Goal: Find specific page/section: Find specific page/section

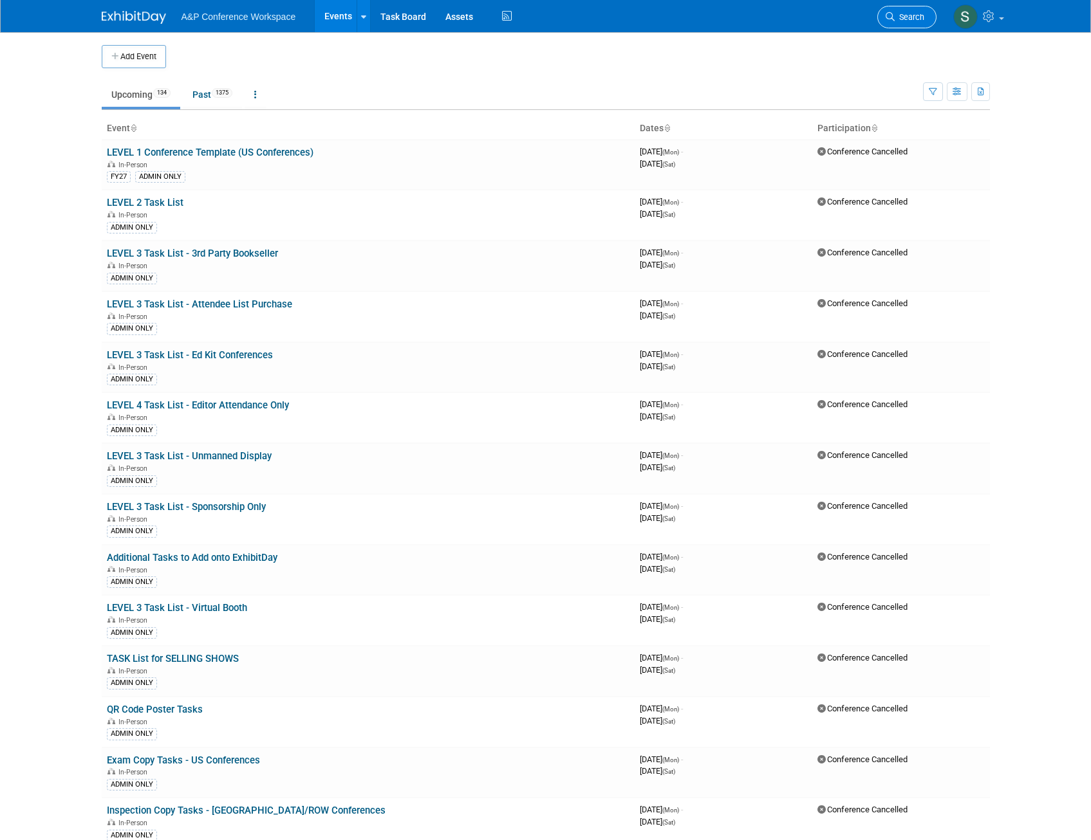
click at [923, 16] on span "Search" at bounding box center [909, 17] width 30 height 10
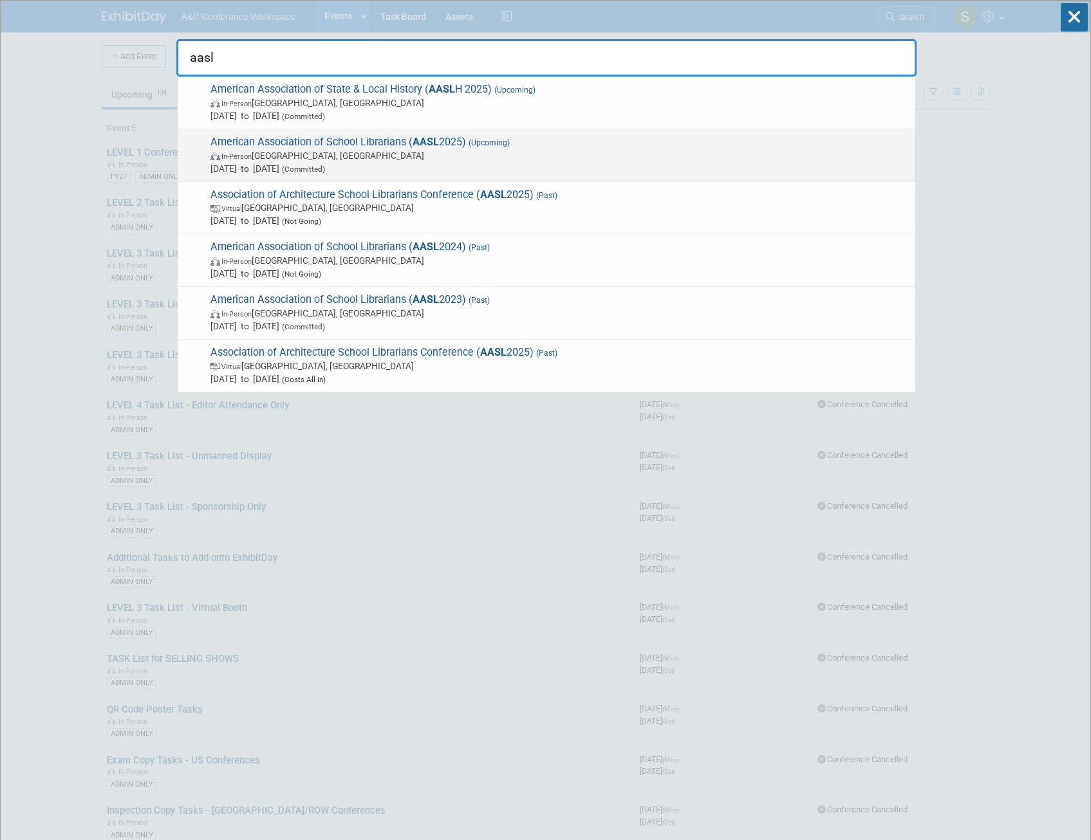
type input "aasl"
click at [500, 156] on span "In-Person St. Louis, MI" at bounding box center [559, 155] width 698 height 13
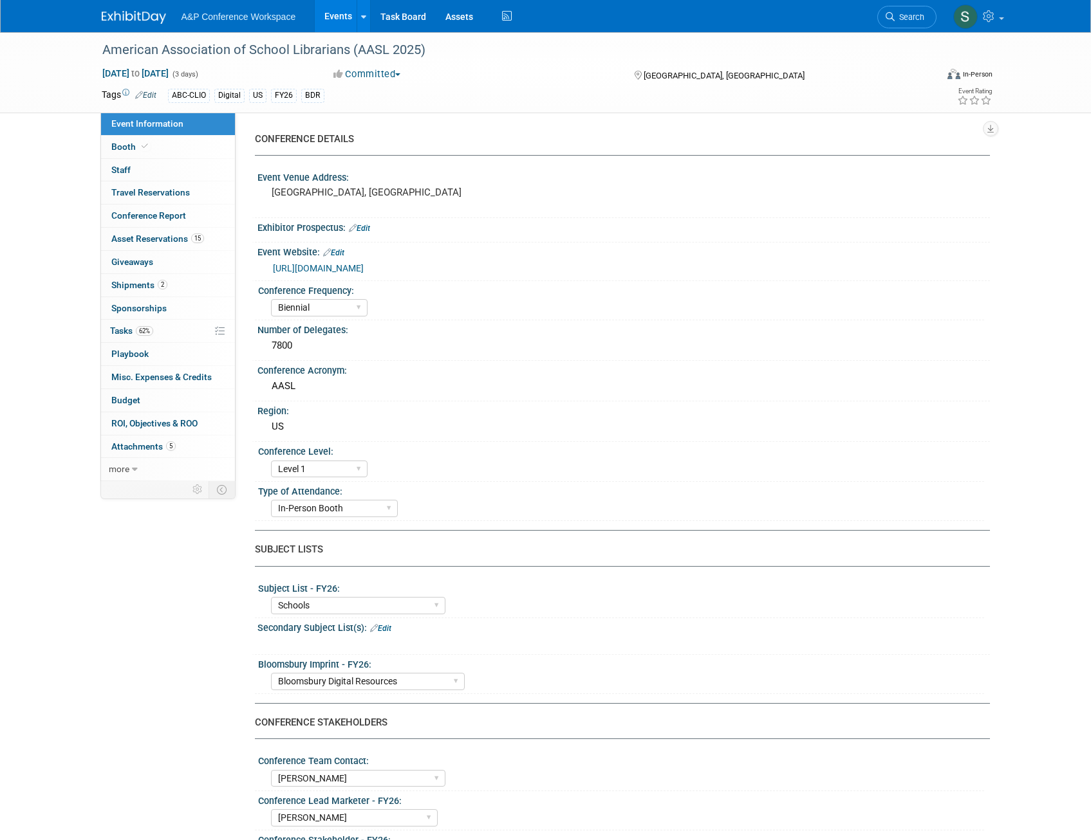
select select "Biennial"
select select "Level 1"
select select "In-Person Booth"
select select "Schools"
select select "Bloomsbury Digital Resources"
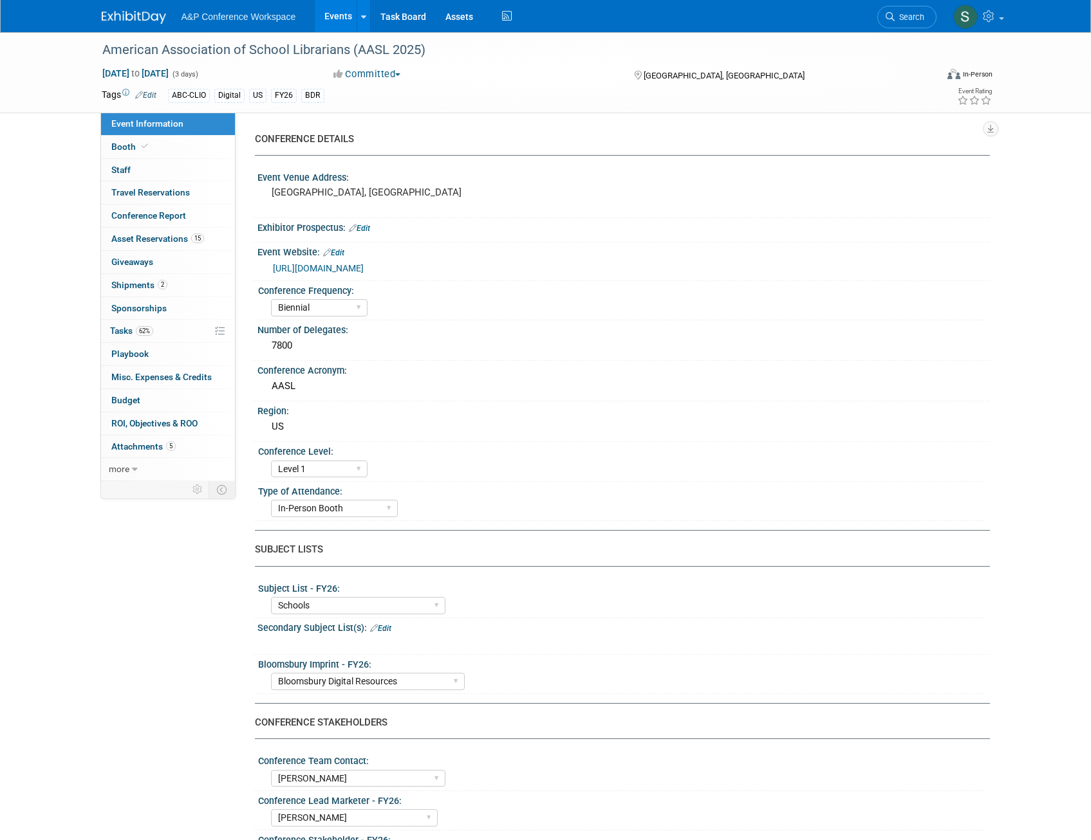
select select "[PERSON_NAME]"
select select "BDR Product Awareness and Trial Generation​"
click at [133, 325] on link "62% Tasks 62%" at bounding box center [168, 331] width 134 height 23
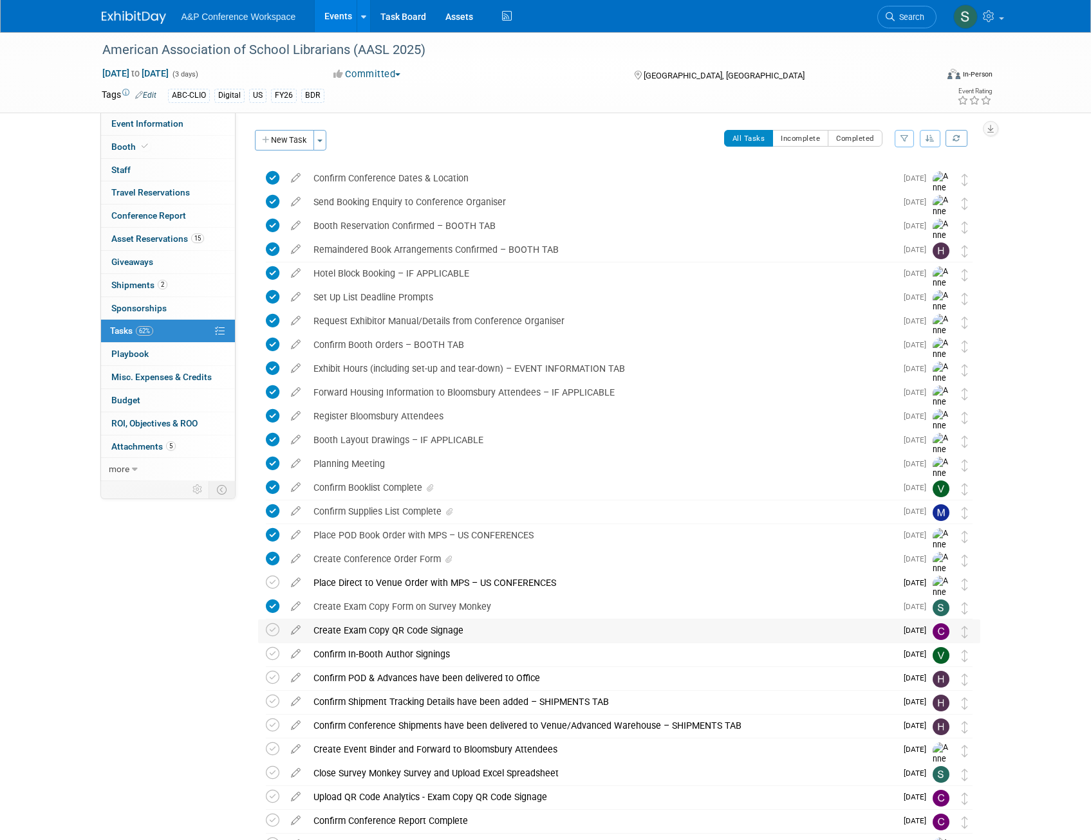
click at [465, 629] on div "Create Exam Copy QR Code Signage" at bounding box center [601, 631] width 589 height 22
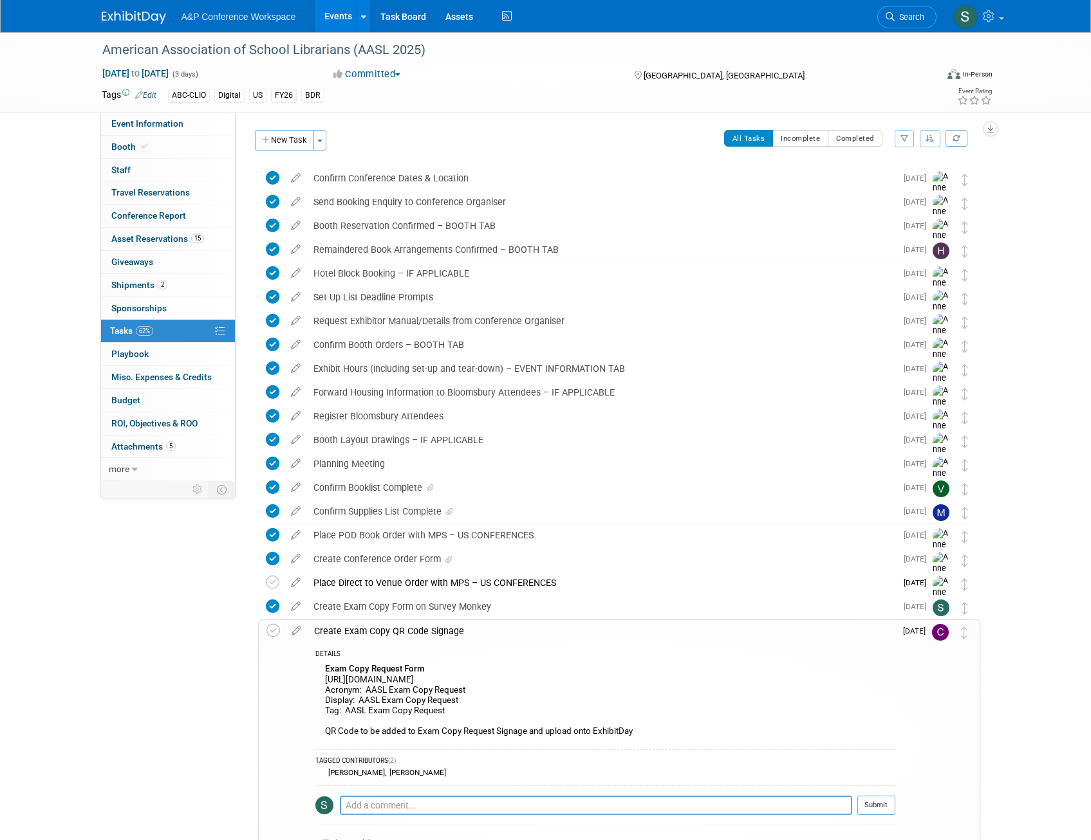
click at [458, 629] on div "Create Exam Copy QR Code Signage" at bounding box center [602, 631] width 588 height 22
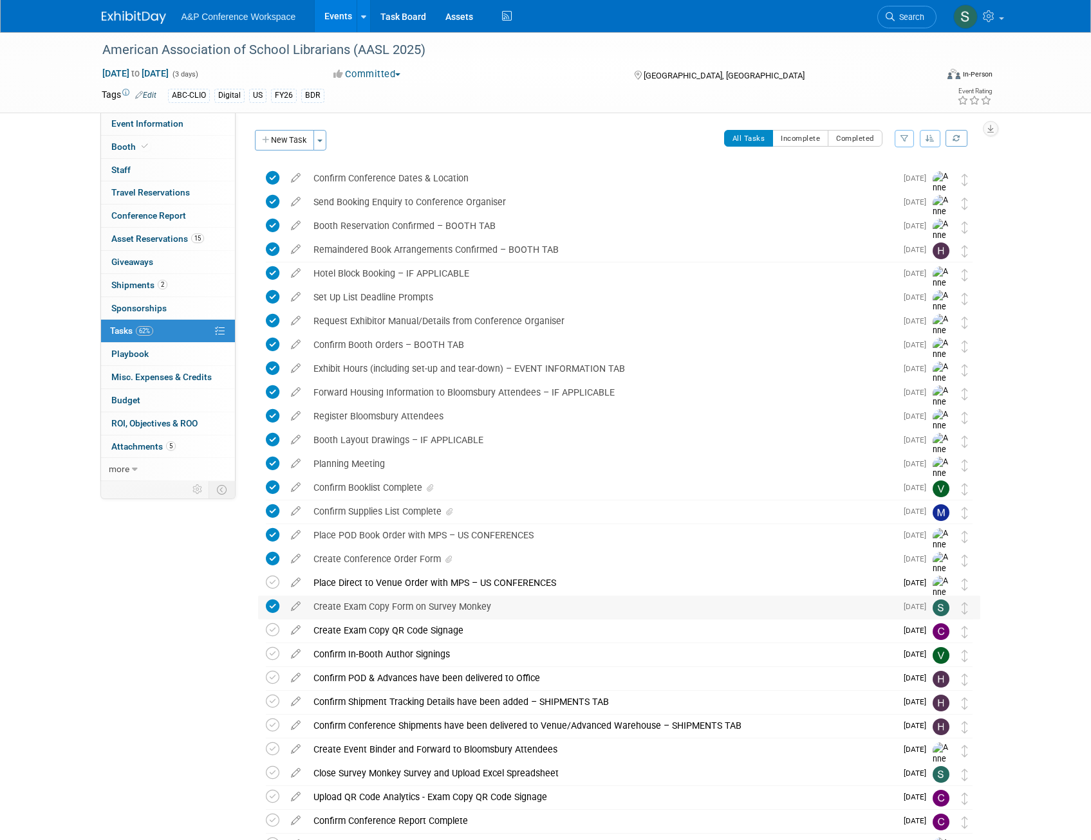
click at [539, 606] on div "Create Exam Copy Form on Survey Monkey" at bounding box center [601, 607] width 589 height 22
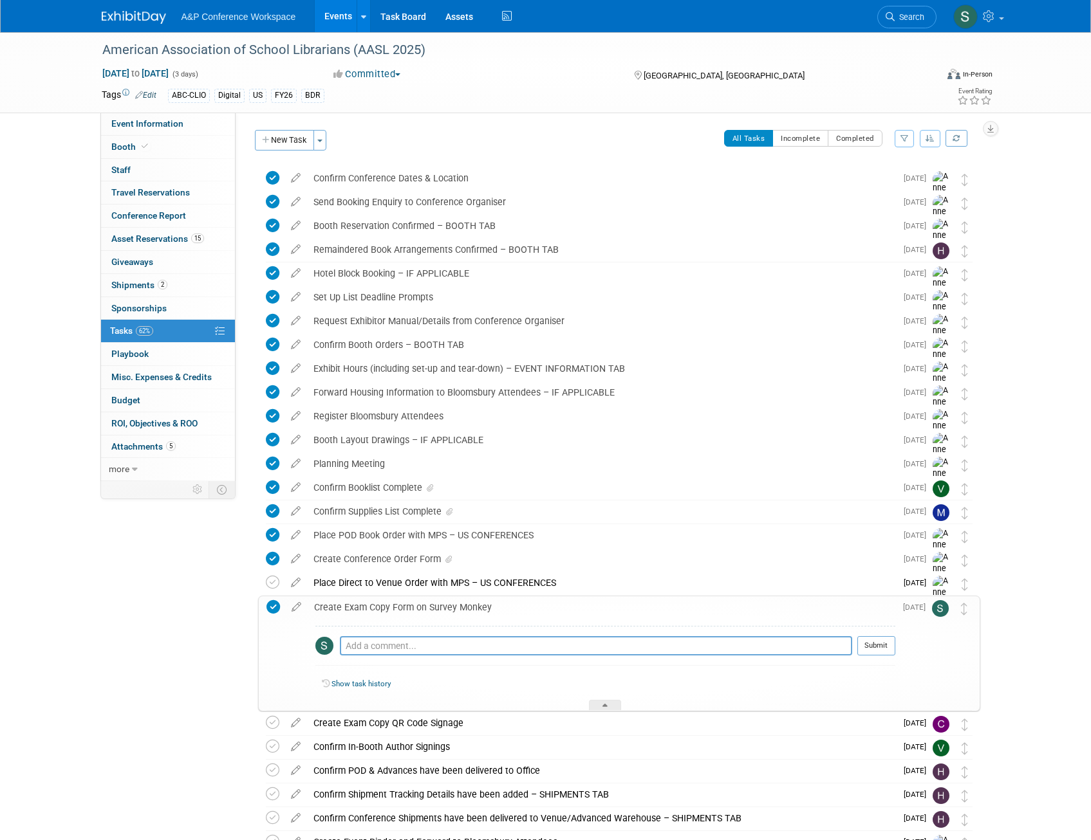
click at [539, 606] on div "Create Exam Copy Form on Survey Monkey" at bounding box center [602, 608] width 588 height 22
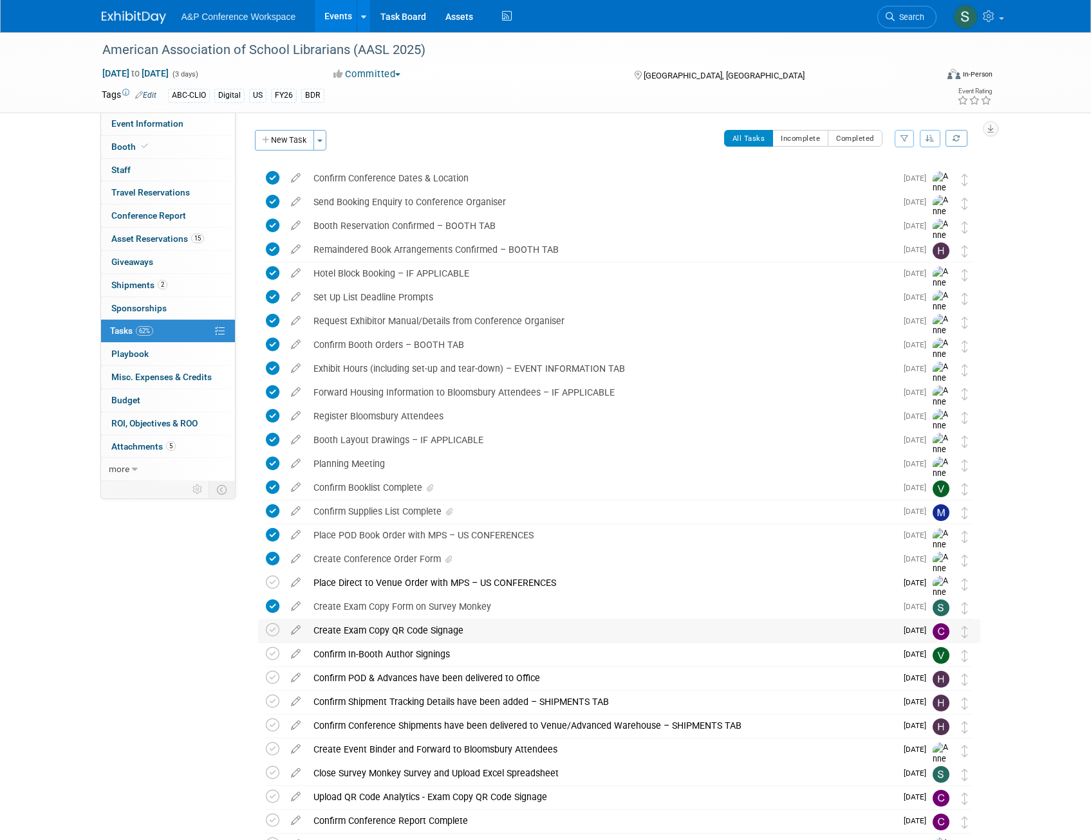
click at [469, 633] on div "Create Exam Copy QR Code Signage" at bounding box center [601, 631] width 589 height 22
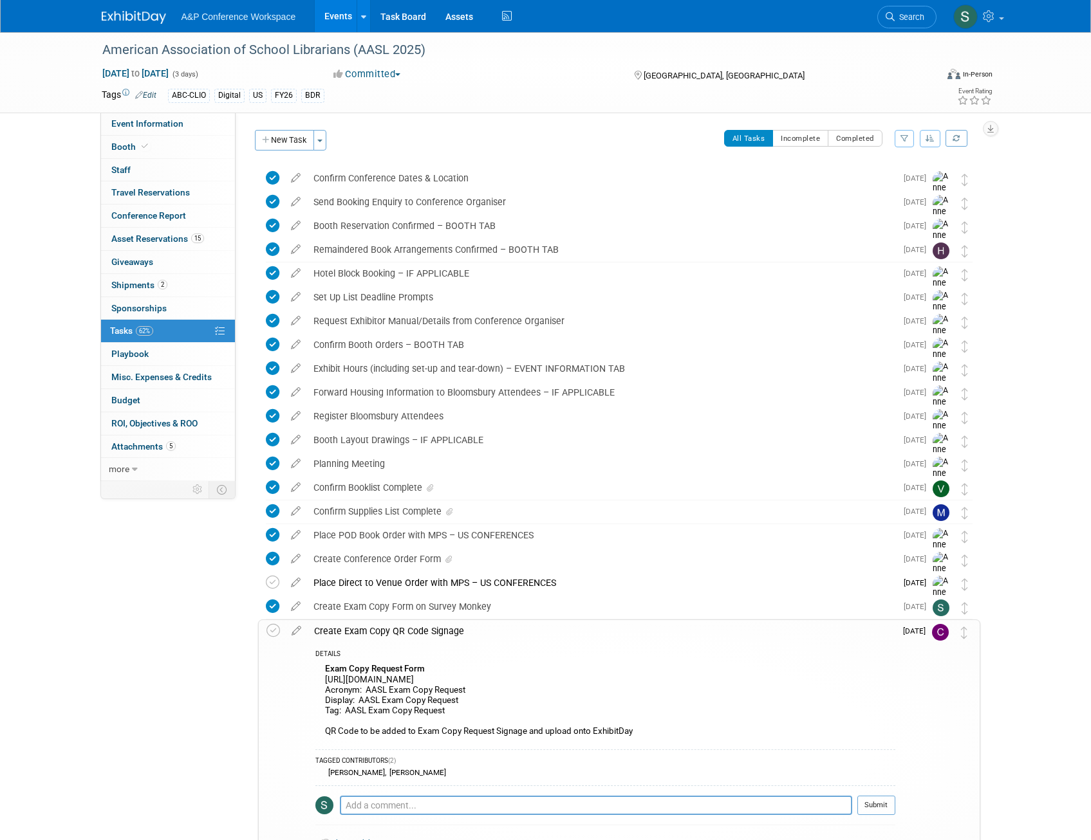
click at [469, 633] on div "Create Exam Copy QR Code Signage" at bounding box center [602, 631] width 588 height 22
